Goal: Transaction & Acquisition: Purchase product/service

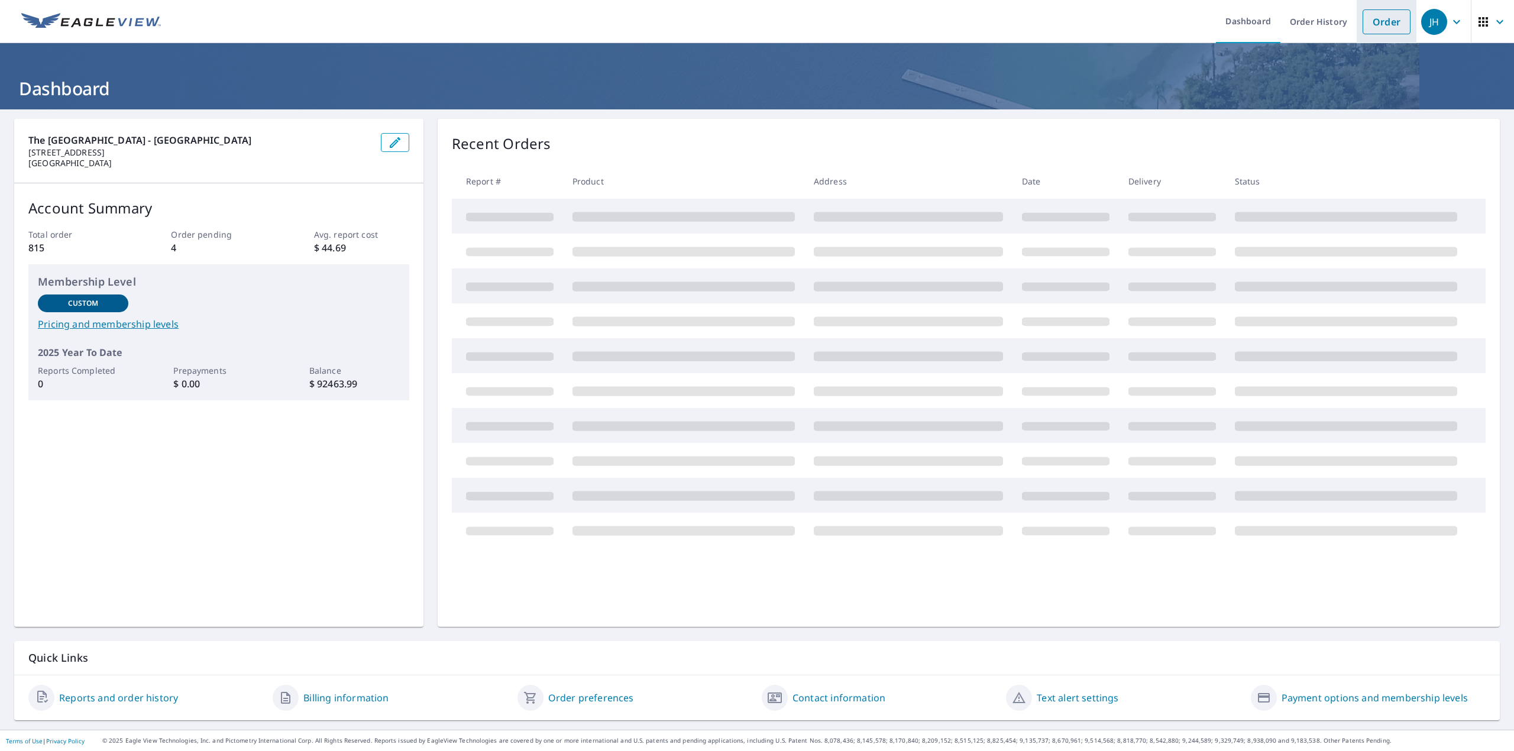
click at [1370, 13] on link "Order" at bounding box center [1386, 21] width 48 height 25
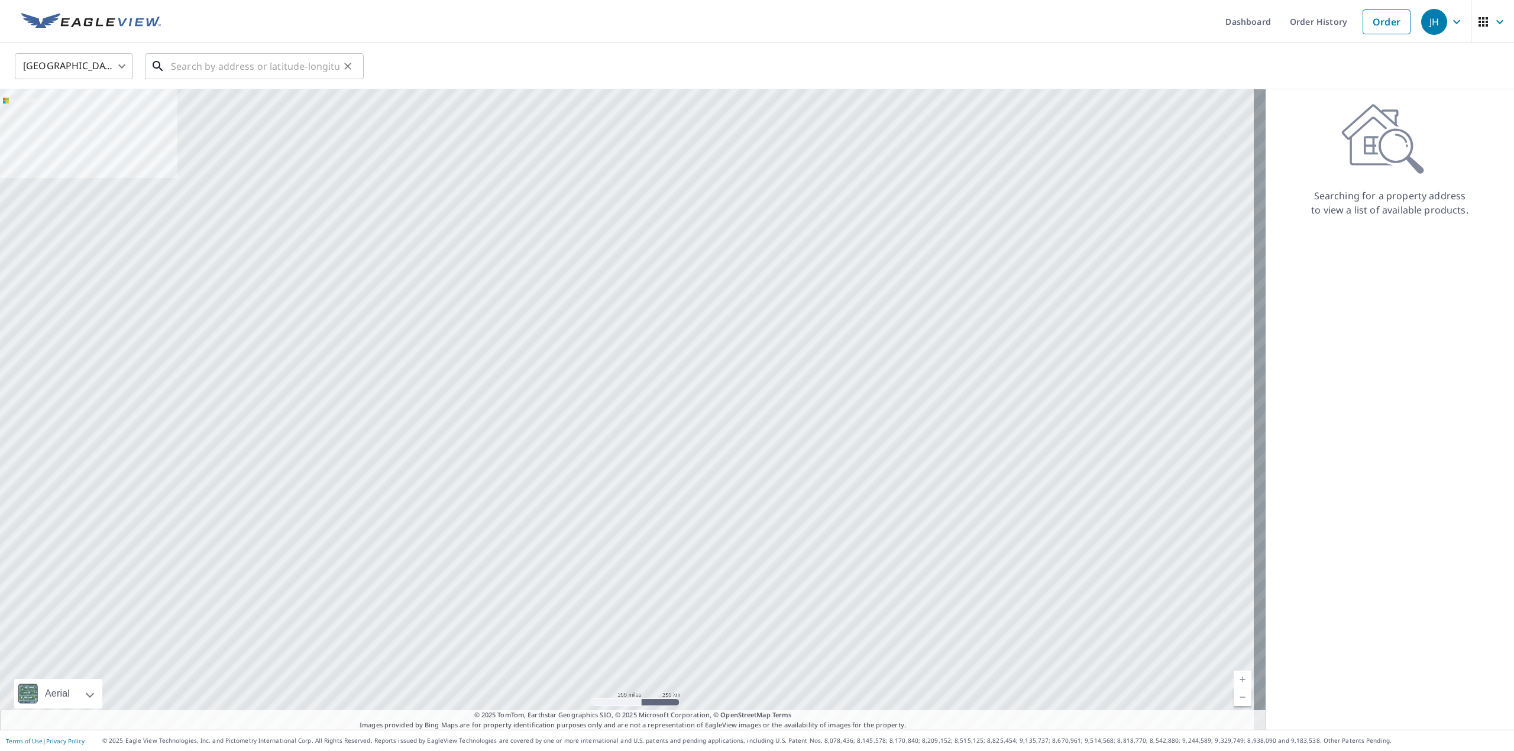
click at [177, 64] on input "text" at bounding box center [255, 66] width 169 height 33
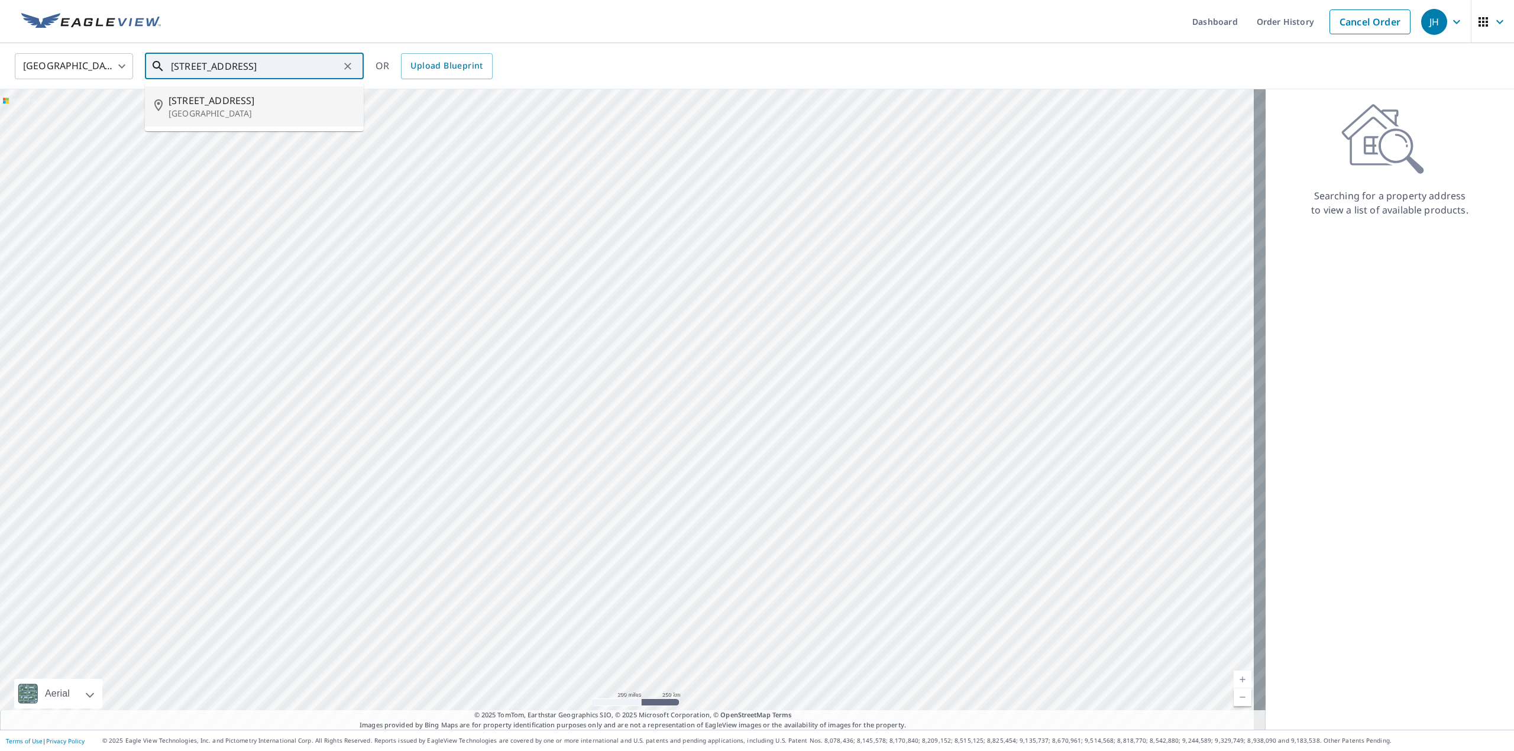
click at [193, 105] on span "[STREET_ADDRESS]" at bounding box center [262, 100] width 186 height 14
type input "[STREET_ADDRESS]"
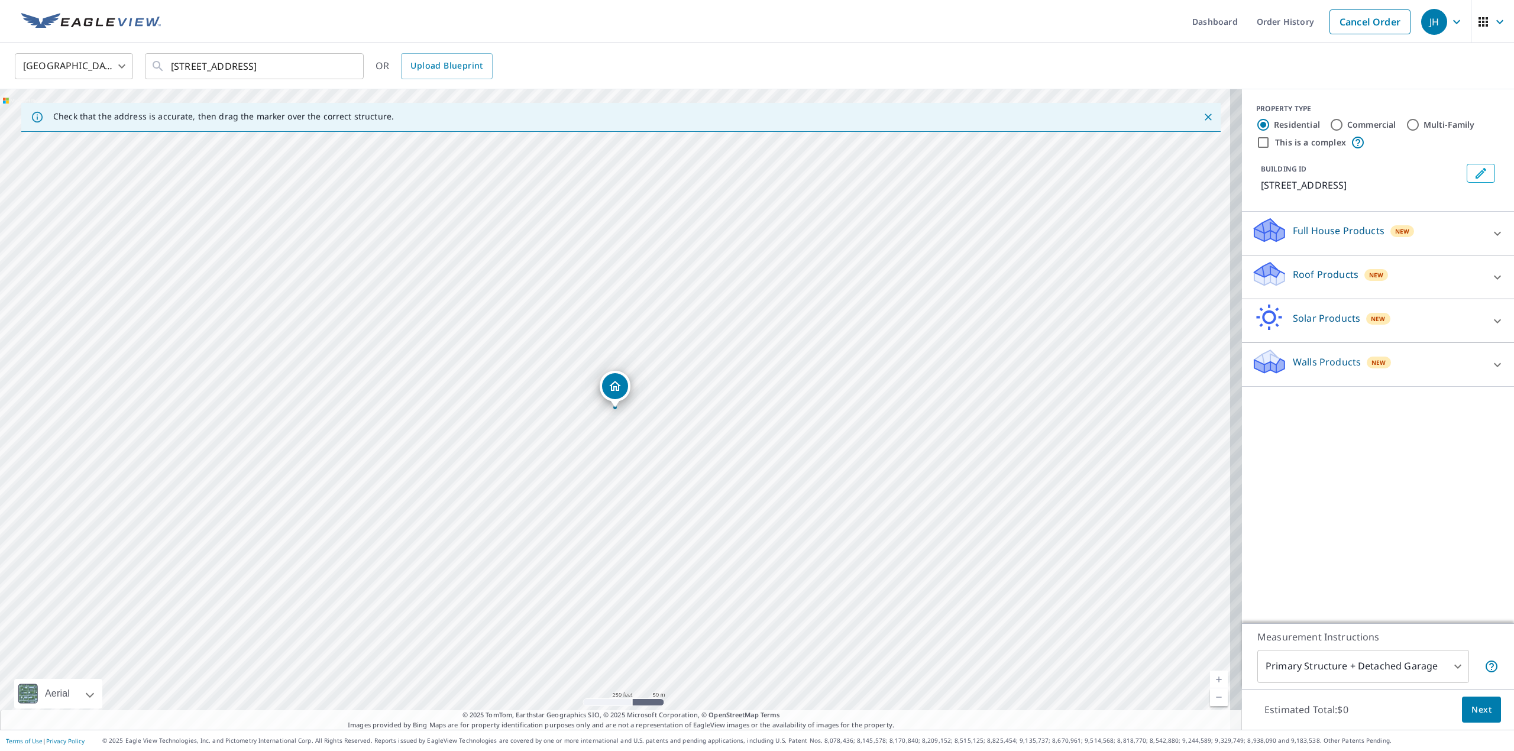
click at [615, 386] on icon "Dropped pin, building 1, Residential property, 251 Rustic Ave Broadway, VA 22815" at bounding box center [615, 386] width 12 height 10
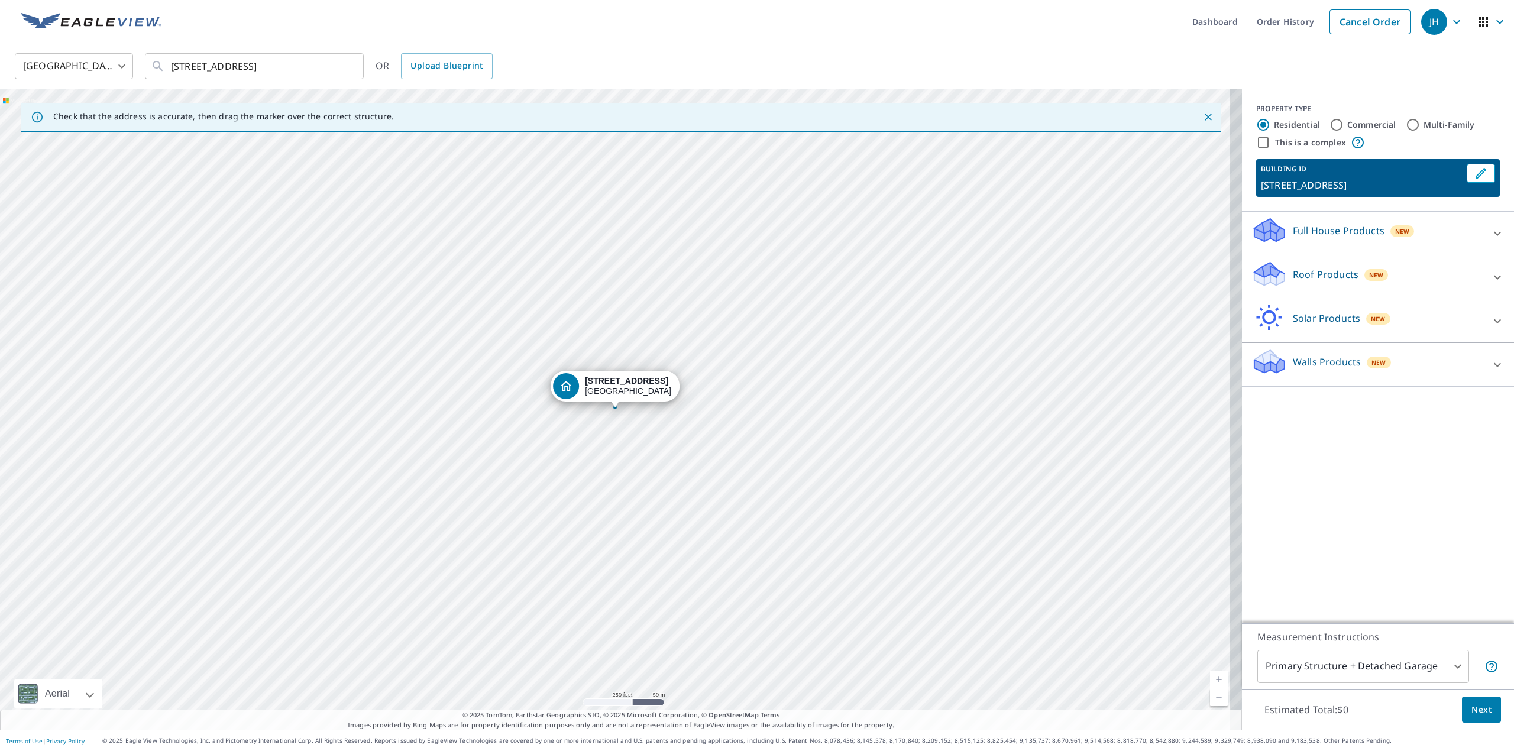
click at [1254, 266] on icon at bounding box center [1269, 270] width 30 height 15
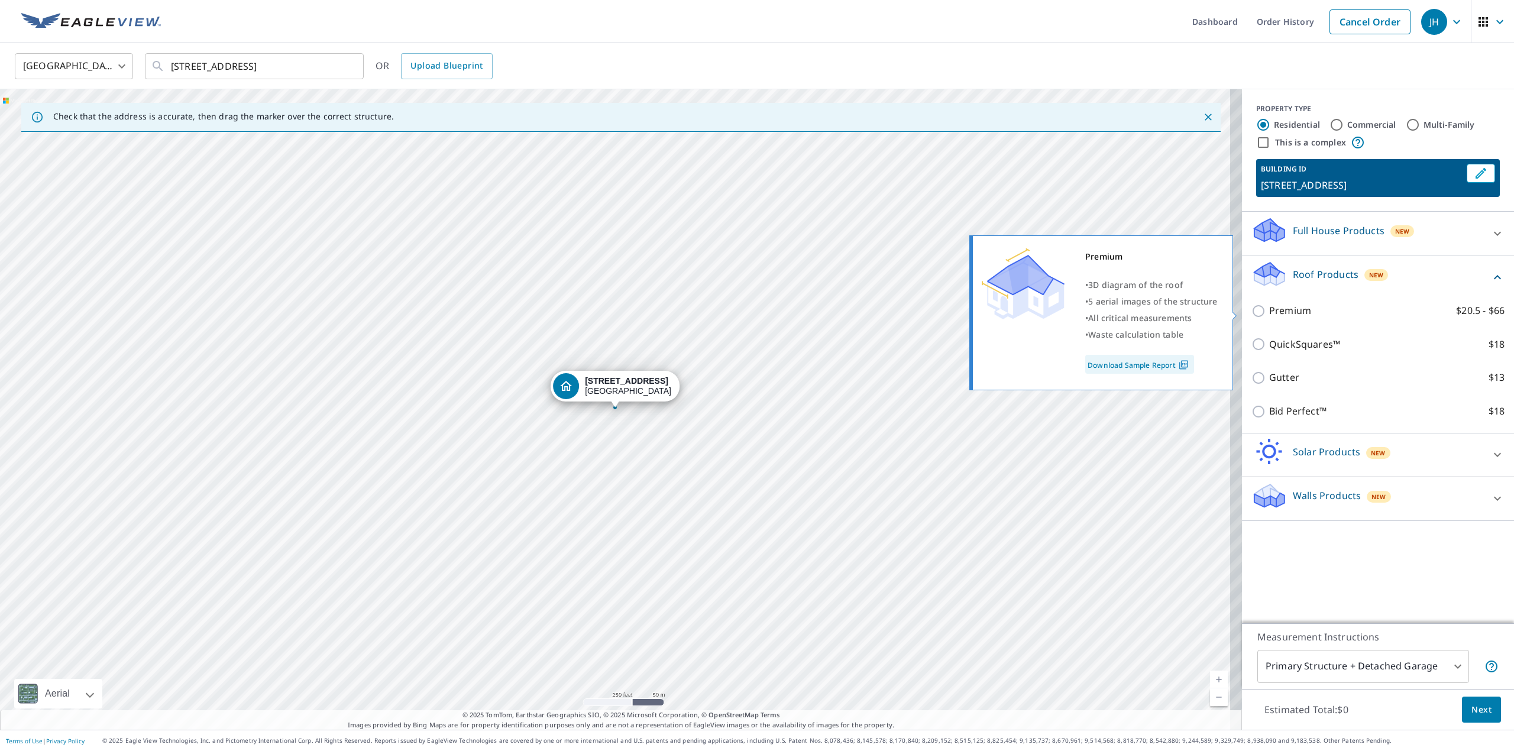
click at [1251, 310] on input "Premium $20.5 - $66" at bounding box center [1260, 311] width 18 height 14
checkbox input "true"
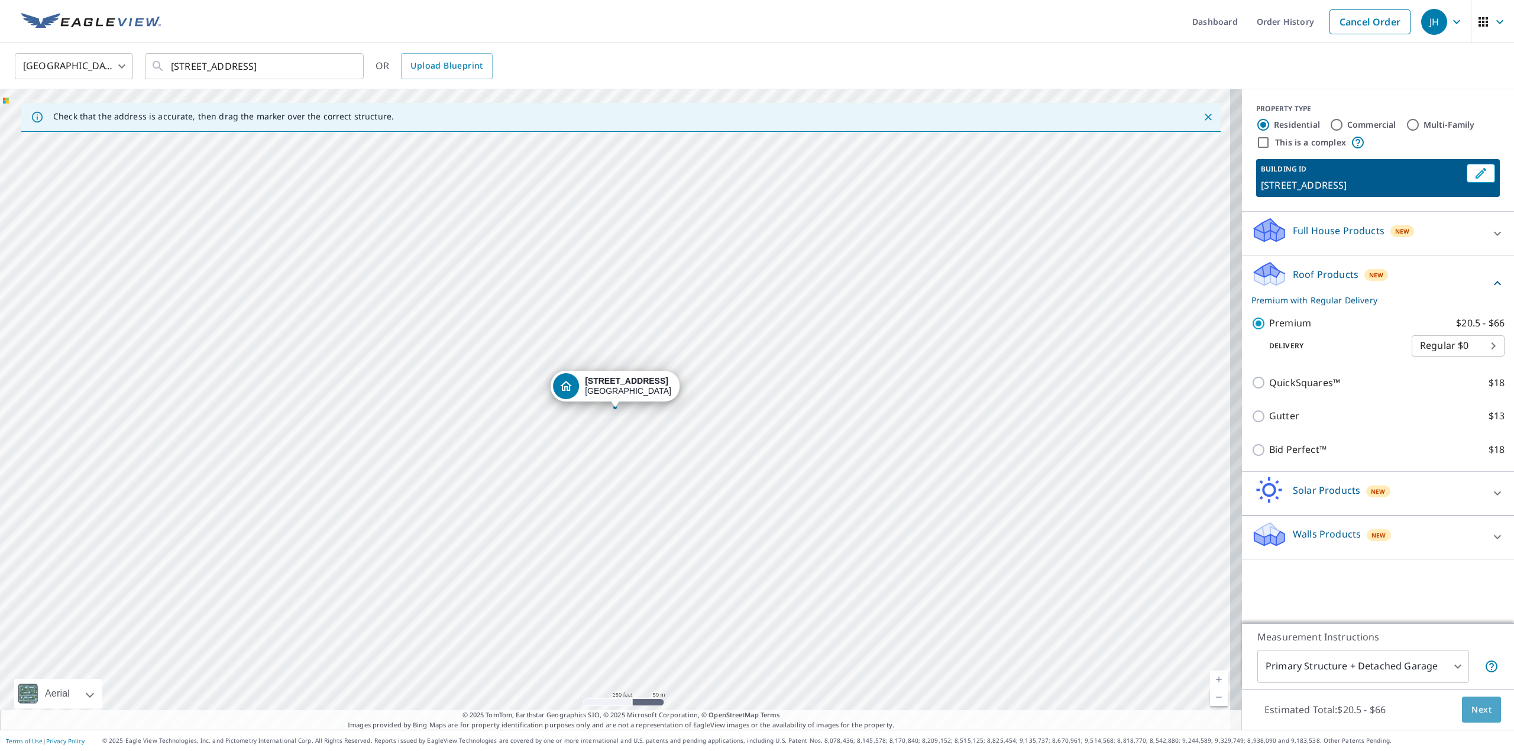
click at [1471, 715] on span "Next" at bounding box center [1481, 709] width 20 height 15
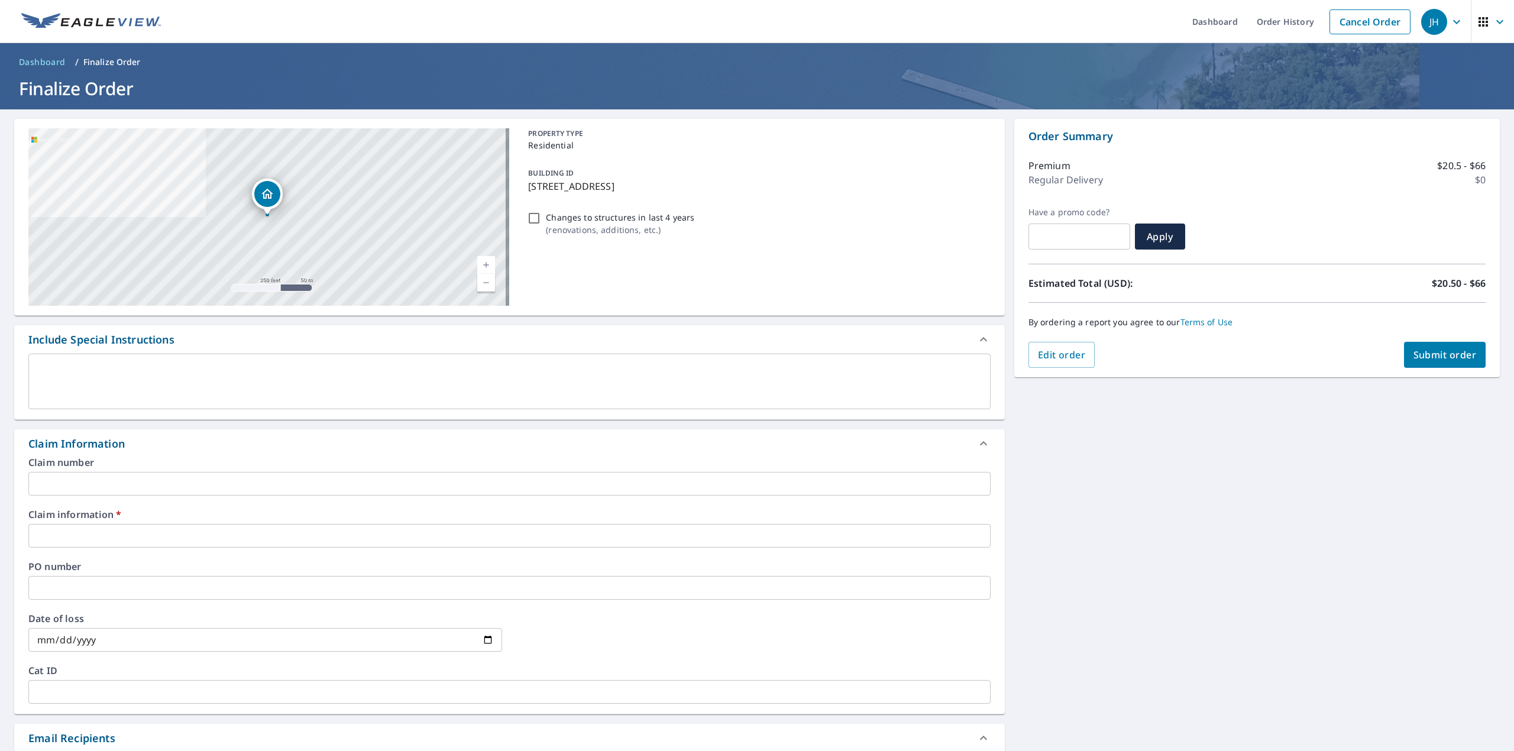
drag, startPoint x: 524, startPoint y: 184, endPoint x: 630, endPoint y: 186, distance: 106.4
click at [653, 179] on p "[STREET_ADDRESS]" at bounding box center [756, 186] width 457 height 14
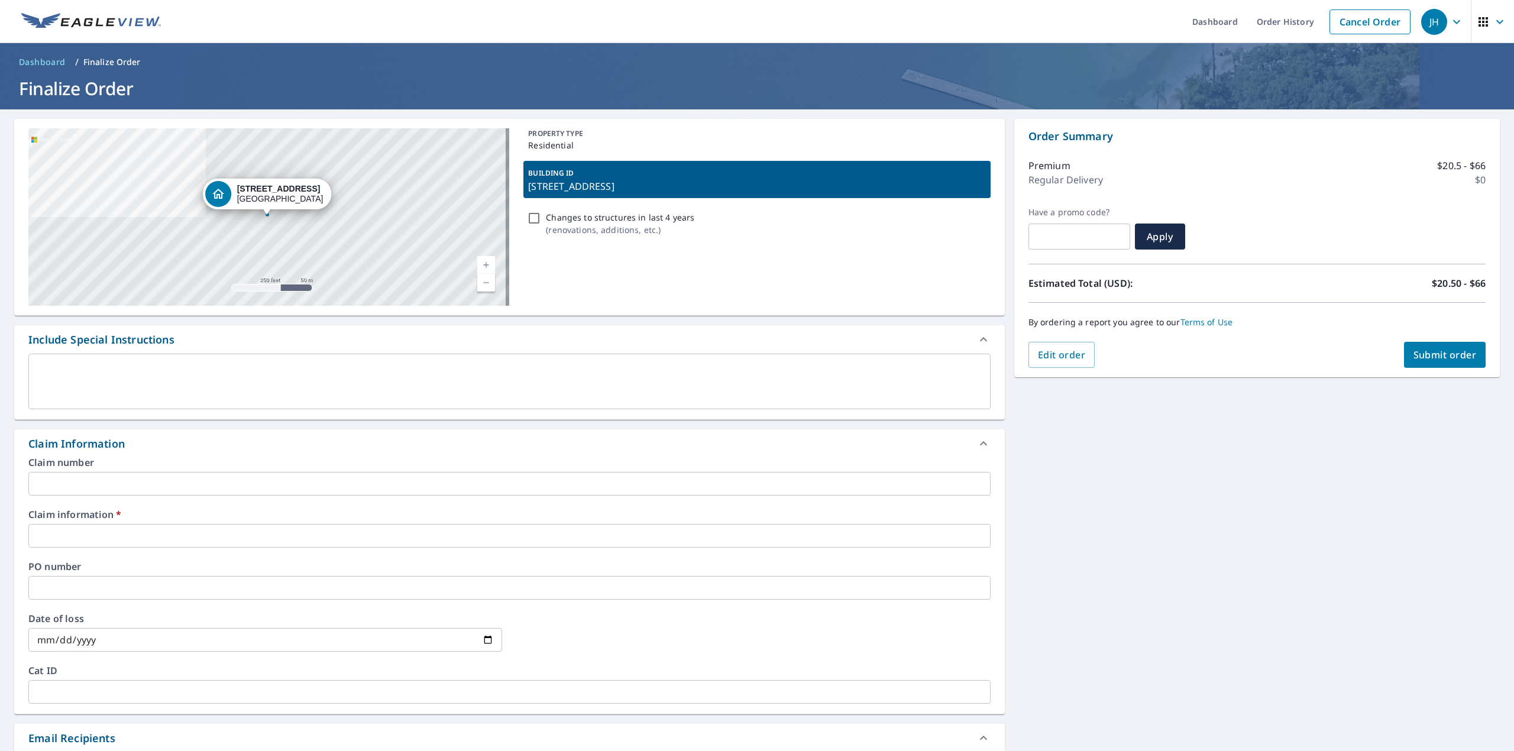
click at [654, 265] on div "PROPERTY TYPE Residential BUILDING ID [STREET_ADDRESS] Changes to structures in…" at bounding box center [756, 216] width 467 height 177
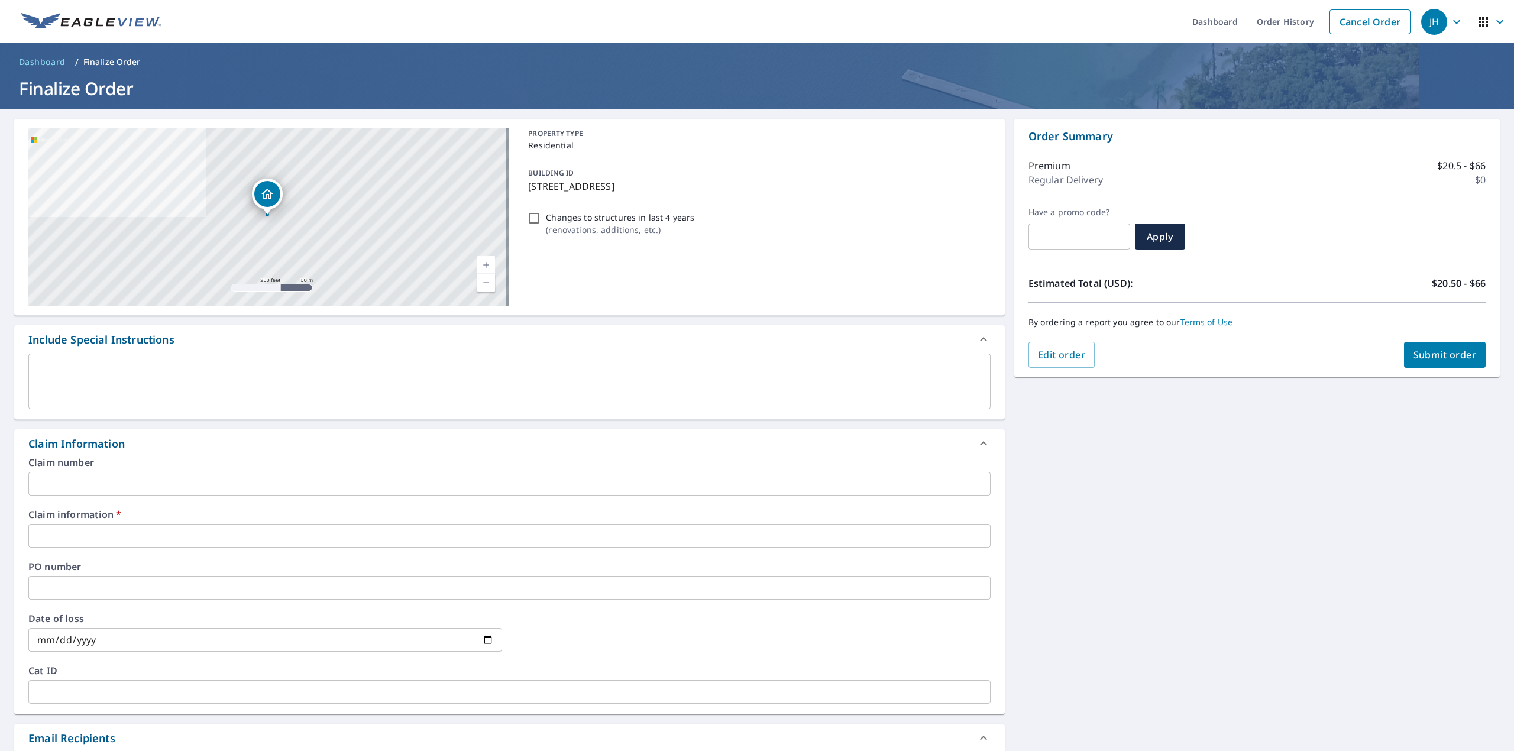
drag, startPoint x: 524, startPoint y: 183, endPoint x: 689, endPoint y: 183, distance: 165.6
click at [689, 183] on p "[STREET_ADDRESS]" at bounding box center [756, 186] width 457 height 14
checkbox input "true"
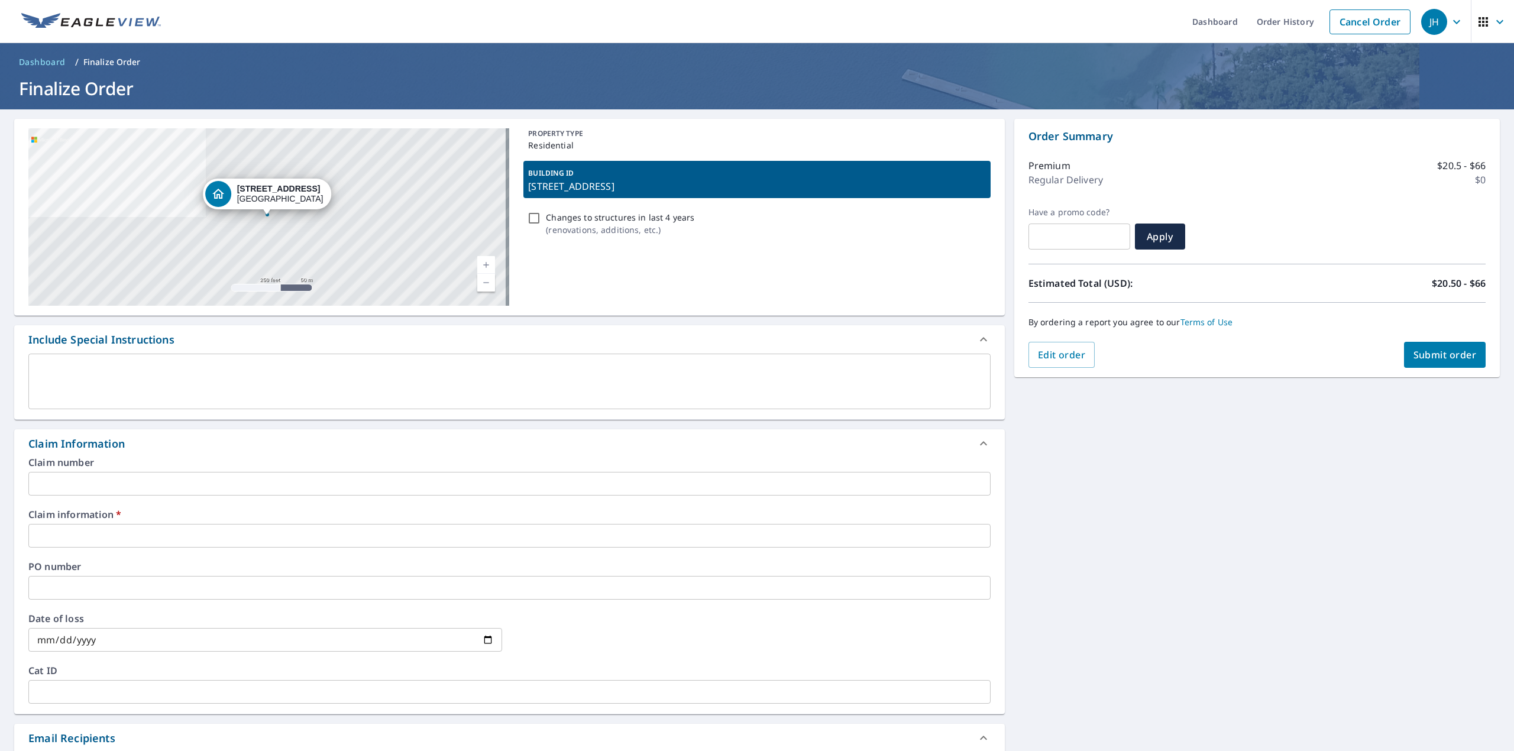
copy p "[STREET_ADDRESS]"
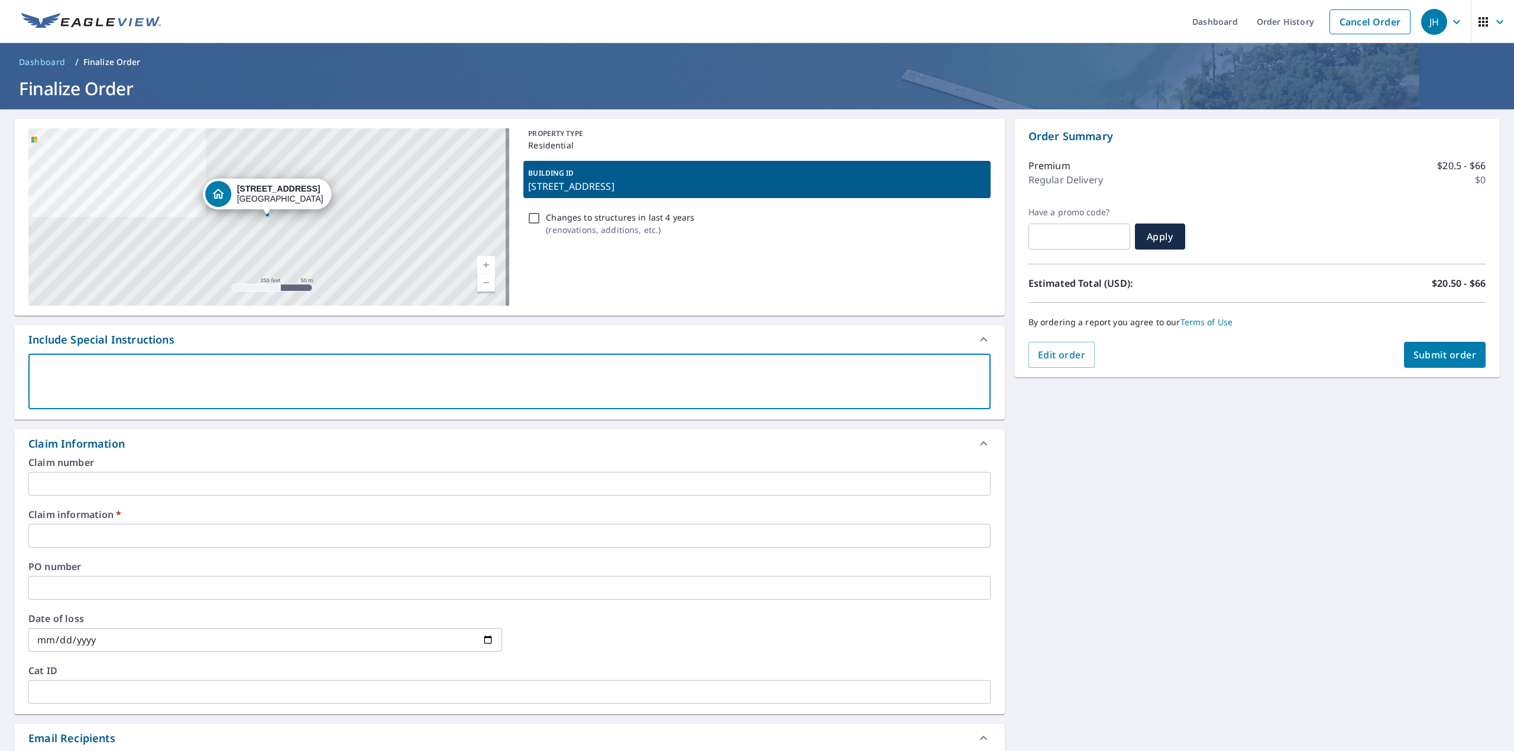
click at [232, 381] on textarea at bounding box center [509, 382] width 945 height 34
paste textarea "[STREET_ADDRESS]"
type textarea "[STREET_ADDRESS]"
type textarea "x"
checkbox input "true"
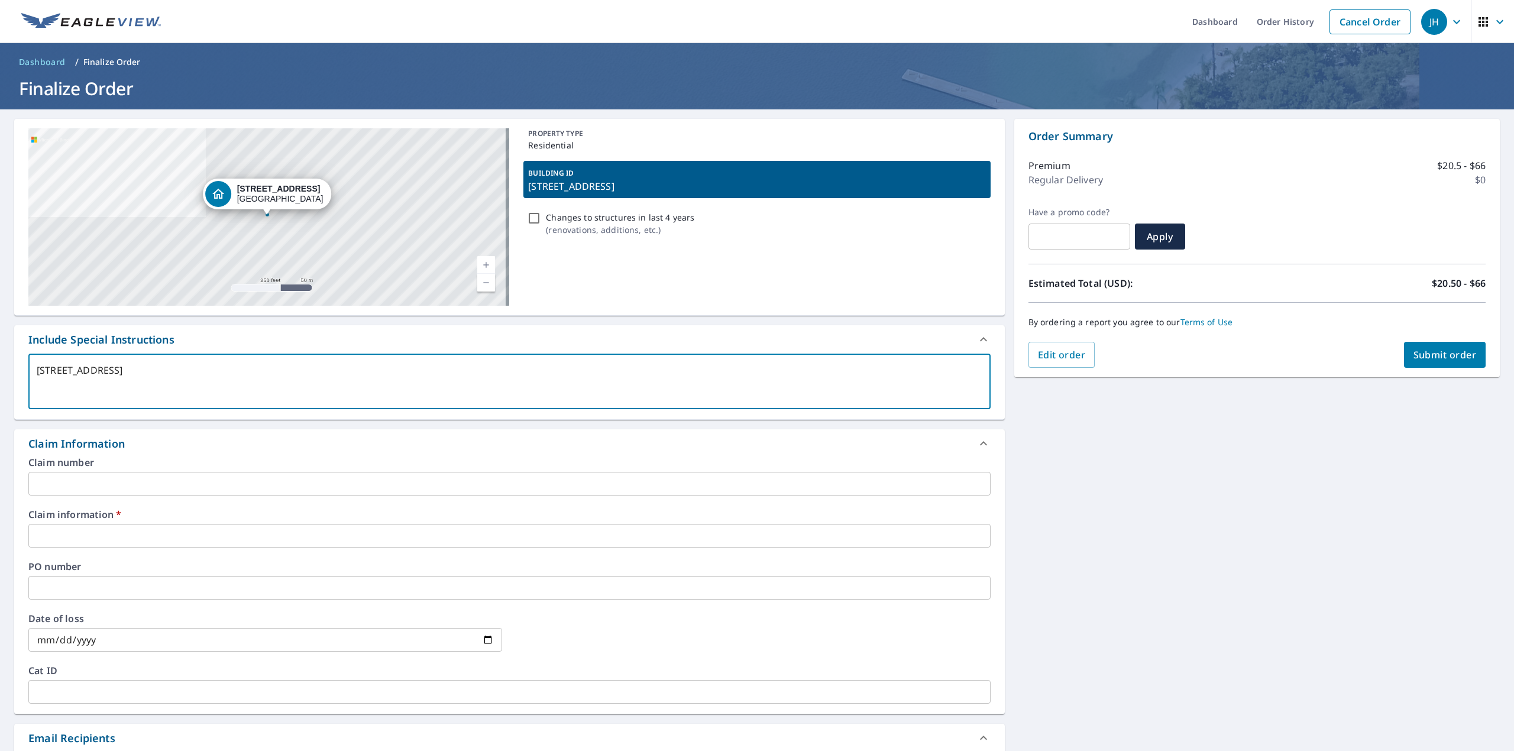
type textarea "[STREET_ADDRESS]"
type textarea "x"
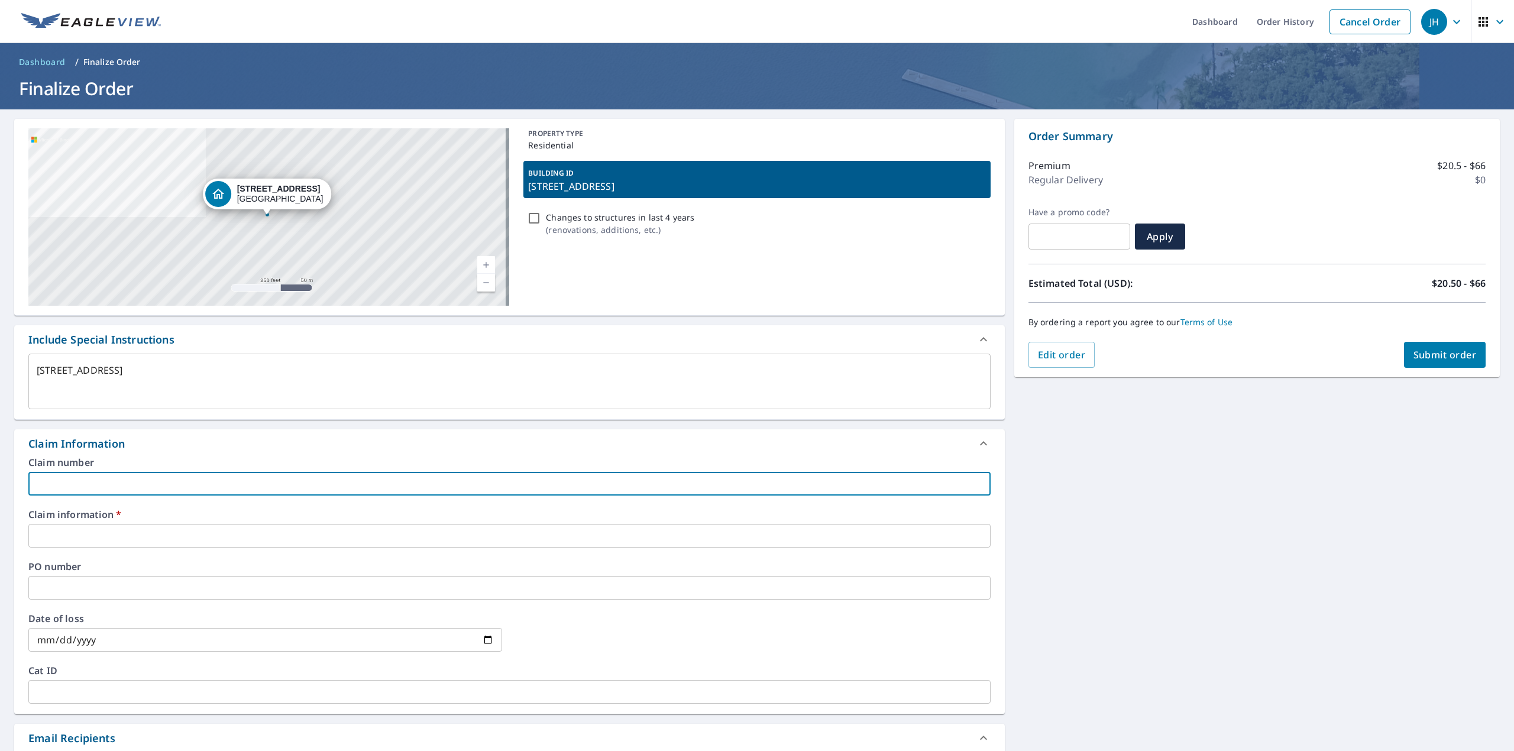
click at [157, 488] on input "text" at bounding box center [509, 484] width 962 height 24
type input "[PERSON_NAME]"
type textarea "x"
checkbox input "true"
click at [154, 532] on input "text" at bounding box center [509, 536] width 962 height 24
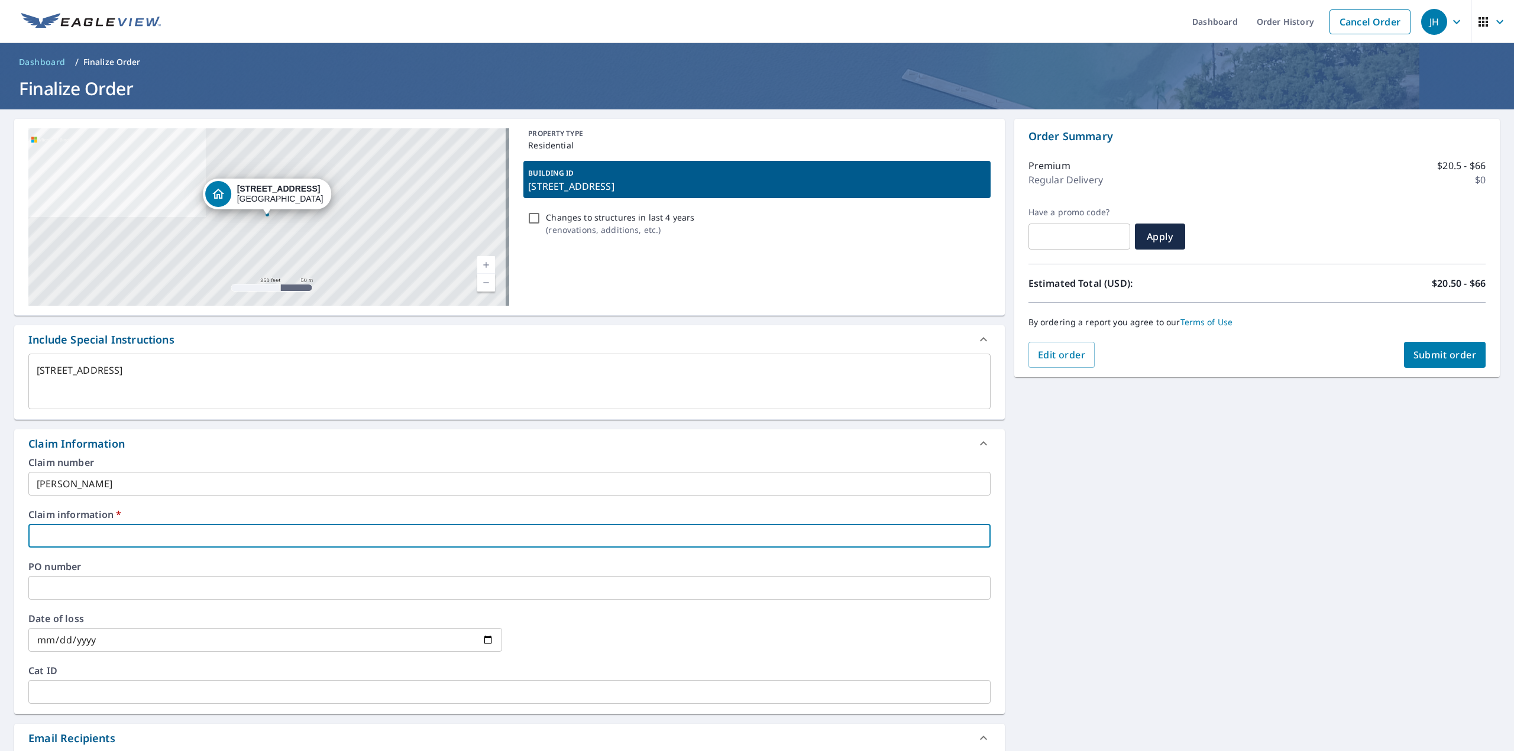
type input "[PERSON_NAME] Roofing"
type textarea "x"
checkbox input "true"
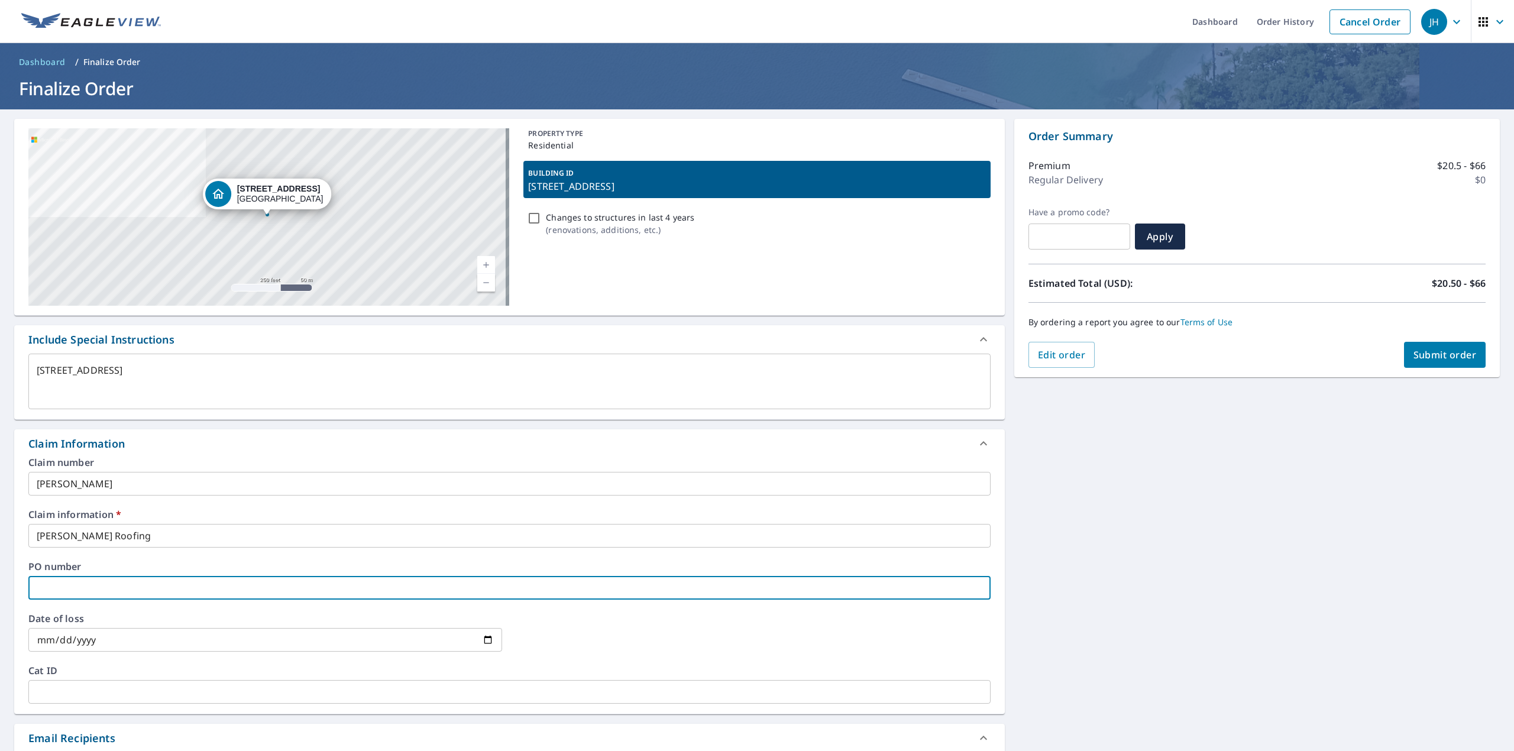
click at [129, 584] on input "text" at bounding box center [509, 588] width 962 height 24
paste input "[STREET_ADDRESS]"
type textarea "x"
type input "[STREET_ADDRESS]"
checkbox input "true"
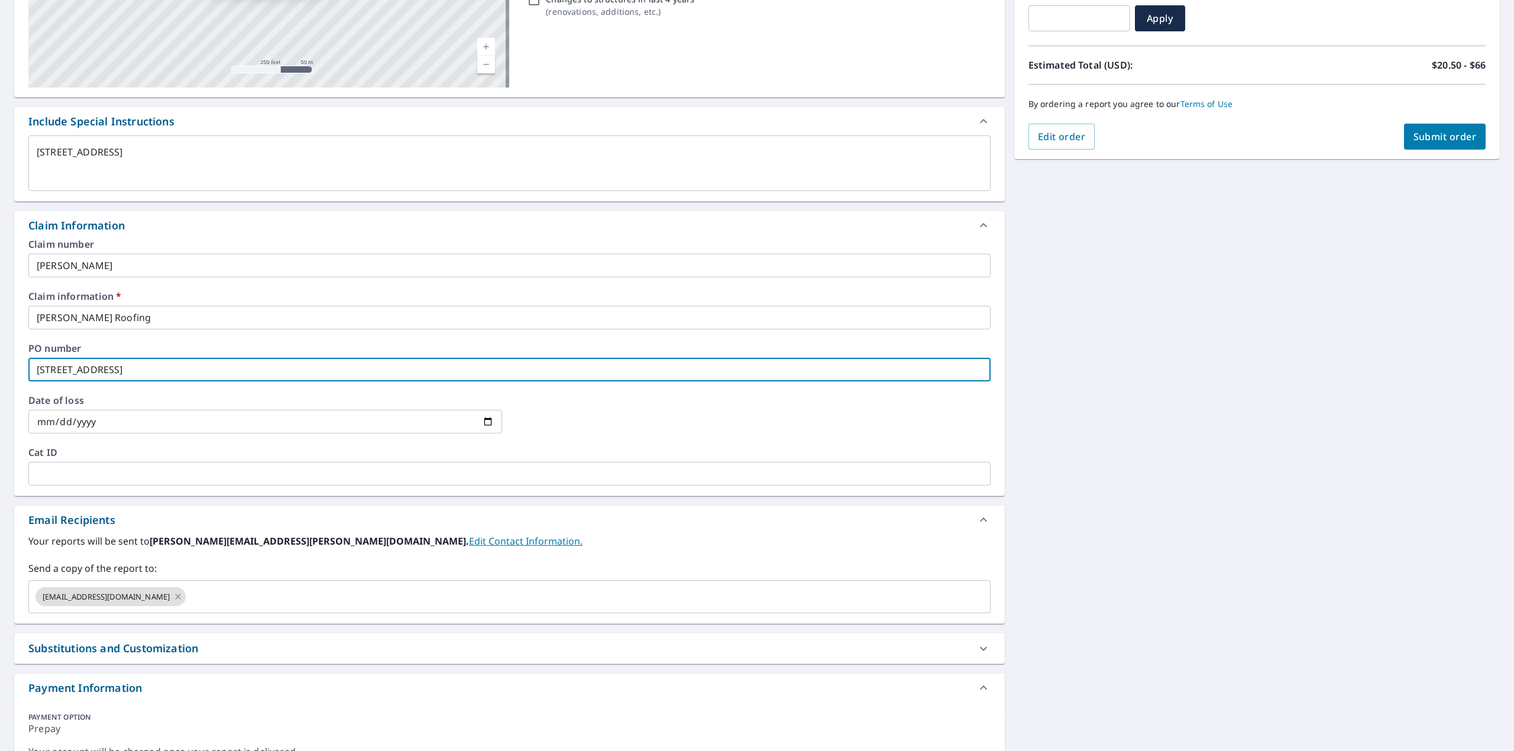
scroll to position [237, 0]
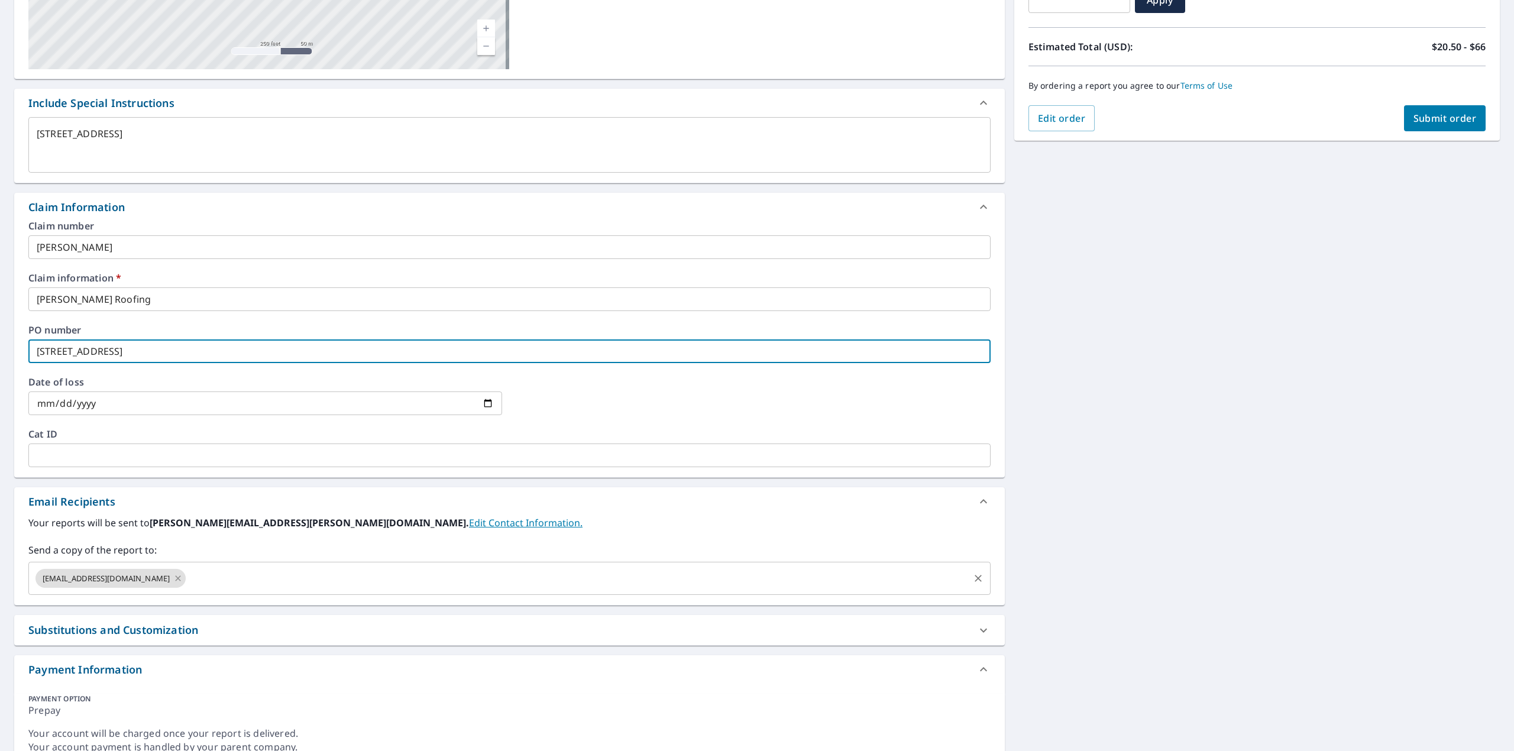
click at [176, 578] on icon at bounding box center [178, 577] width 5 height 5
type textarea "x"
checkbox input "true"
type input "[STREET_ADDRESS]"
click at [150, 578] on input "text" at bounding box center [501, 578] width 934 height 22
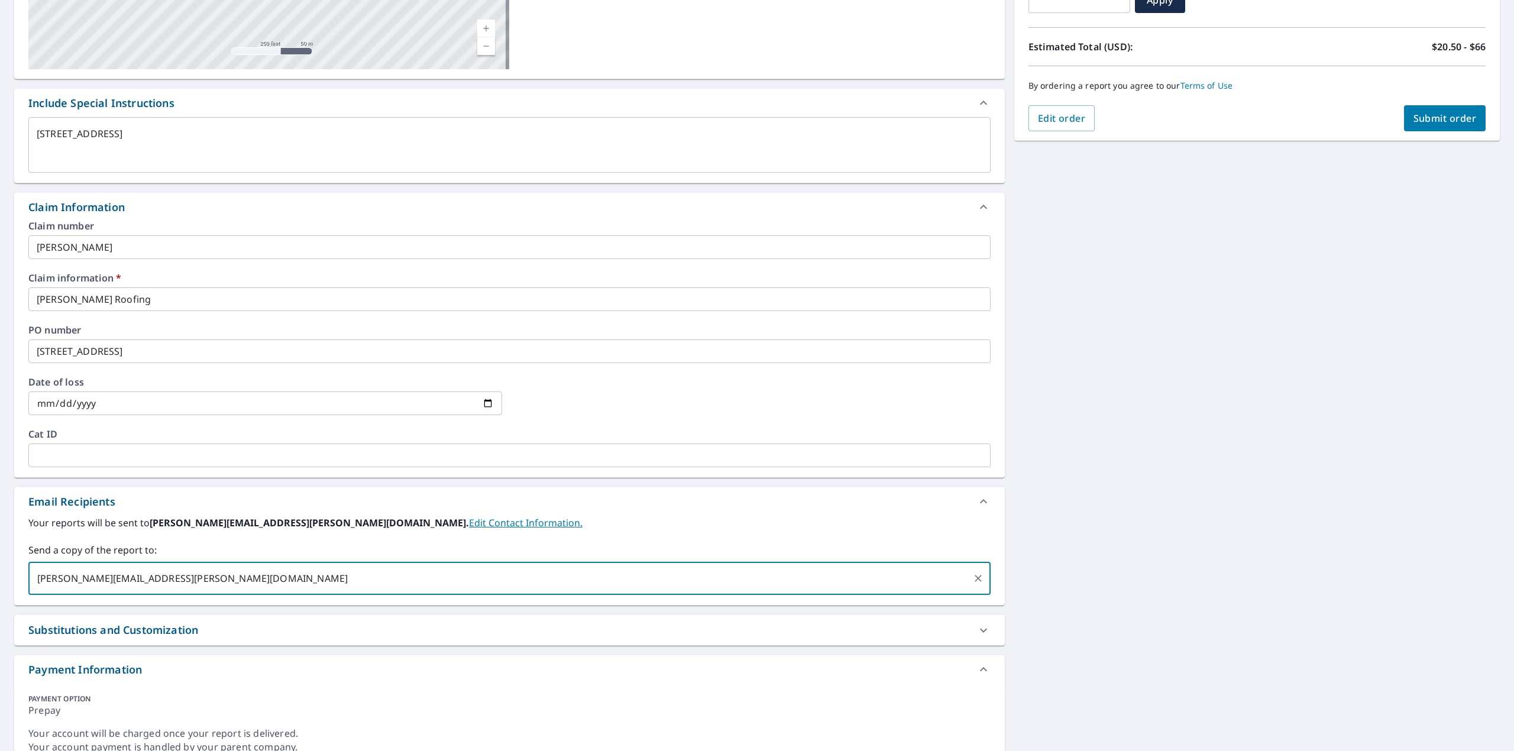
type input "[PERSON_NAME][EMAIL_ADDRESS][PERSON_NAME][DOMAIN_NAME]"
type textarea "x"
checkbox input "true"
click at [1423, 116] on span "Submit order" at bounding box center [1444, 118] width 63 height 13
type textarea "x"
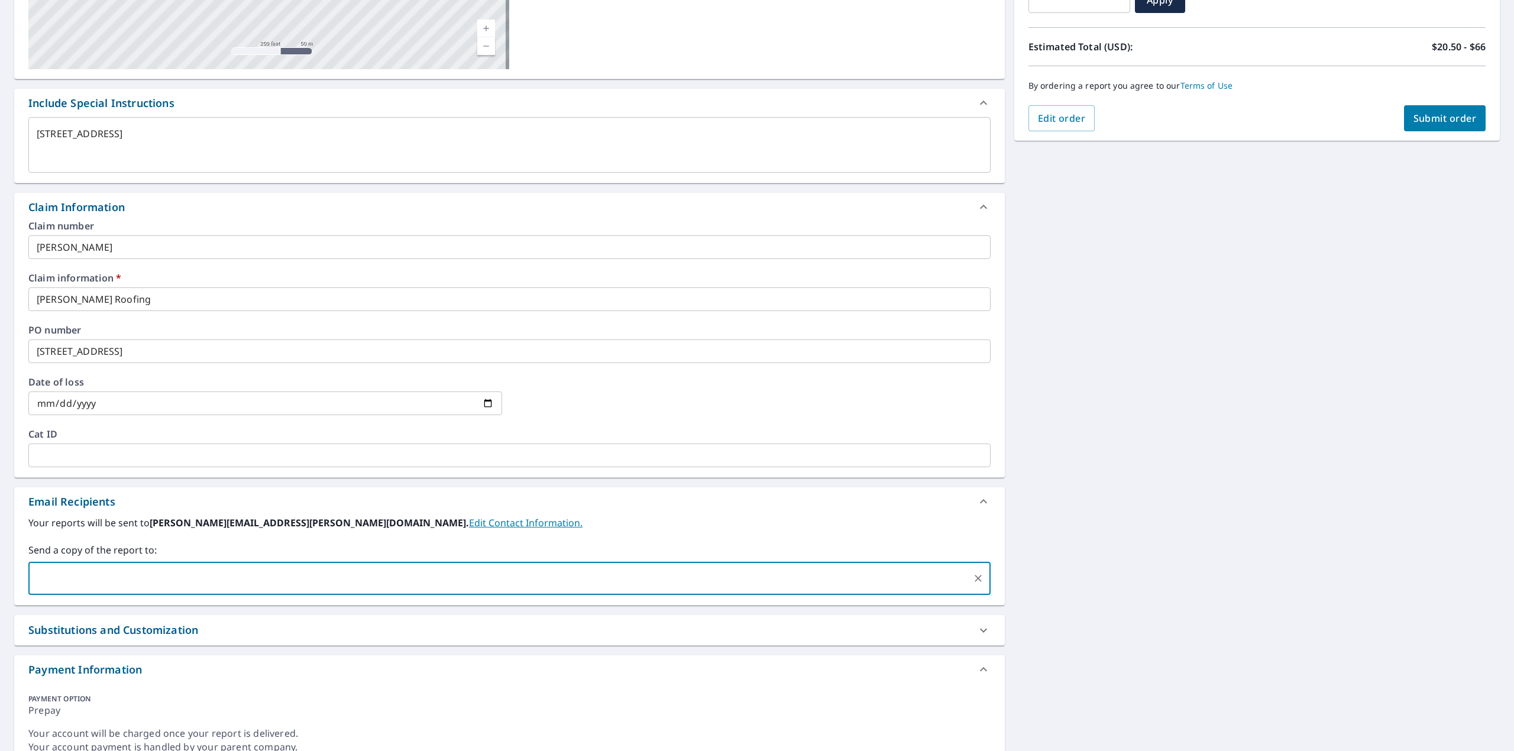
checkbox input "true"
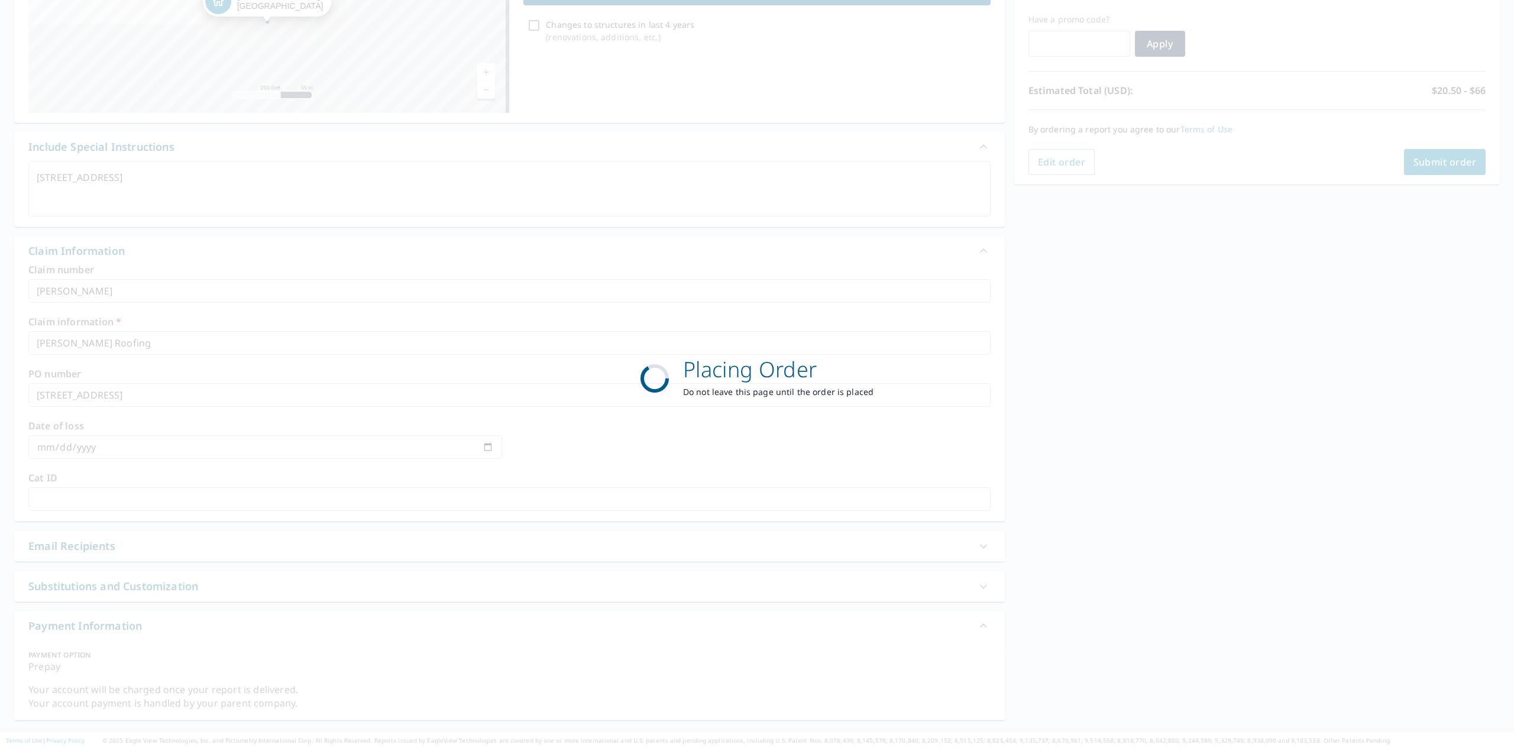
scroll to position [194, 0]
